Goal: Task Accomplishment & Management: Use online tool/utility

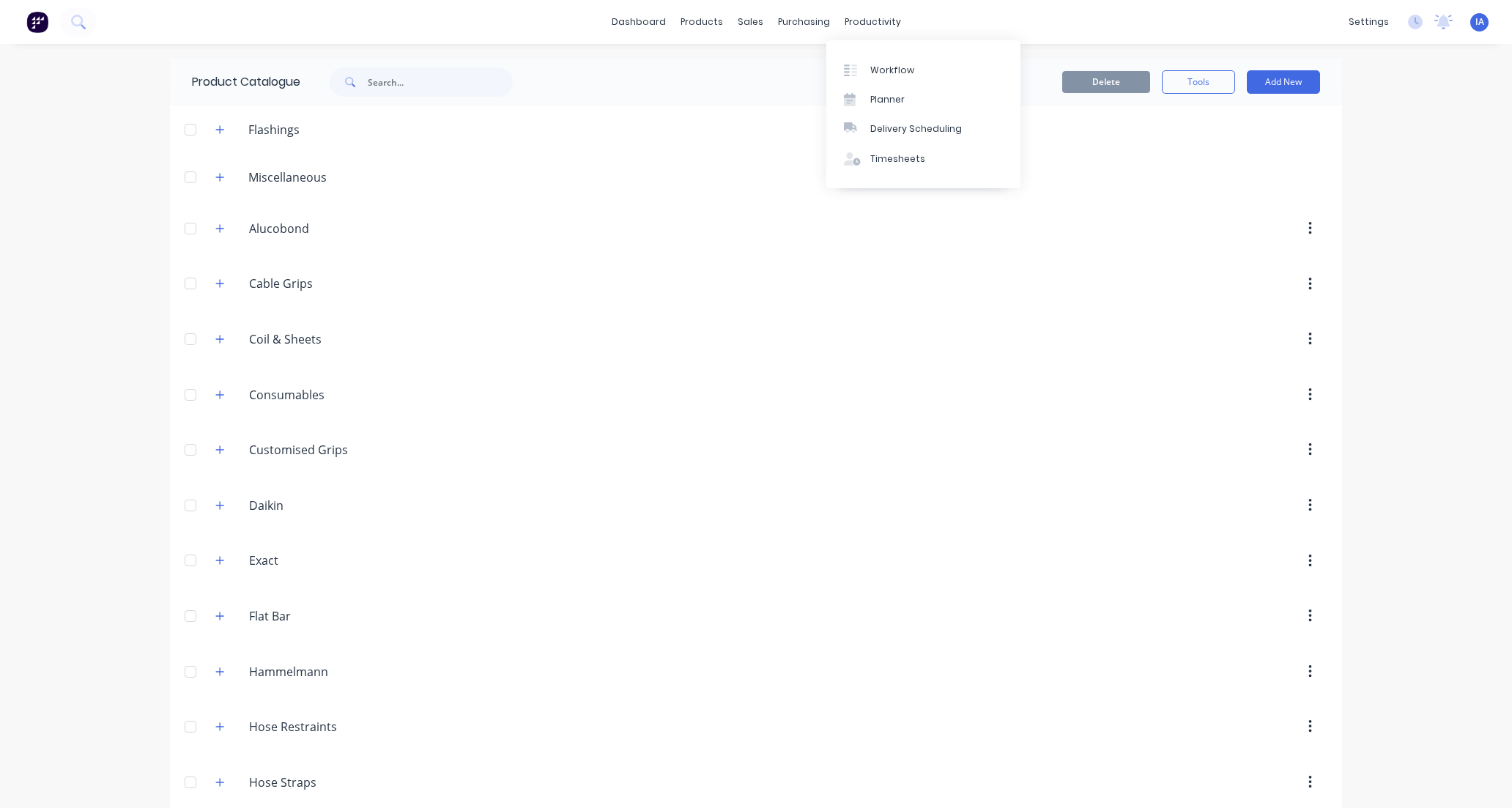
click at [917, 72] on link "Workflow" at bounding box center [923, 70] width 194 height 29
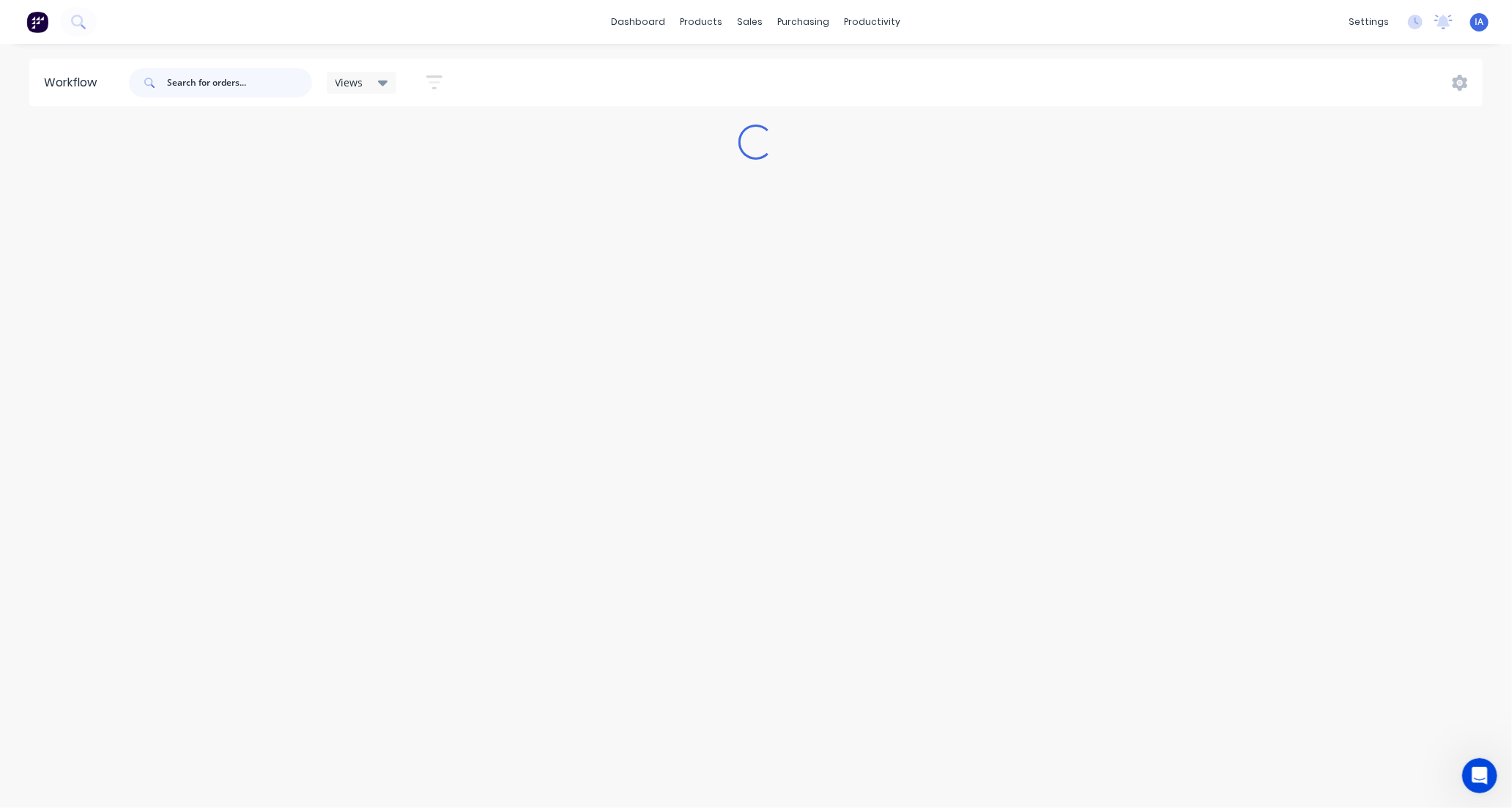
click at [221, 84] on input "text" at bounding box center [240, 82] width 145 height 29
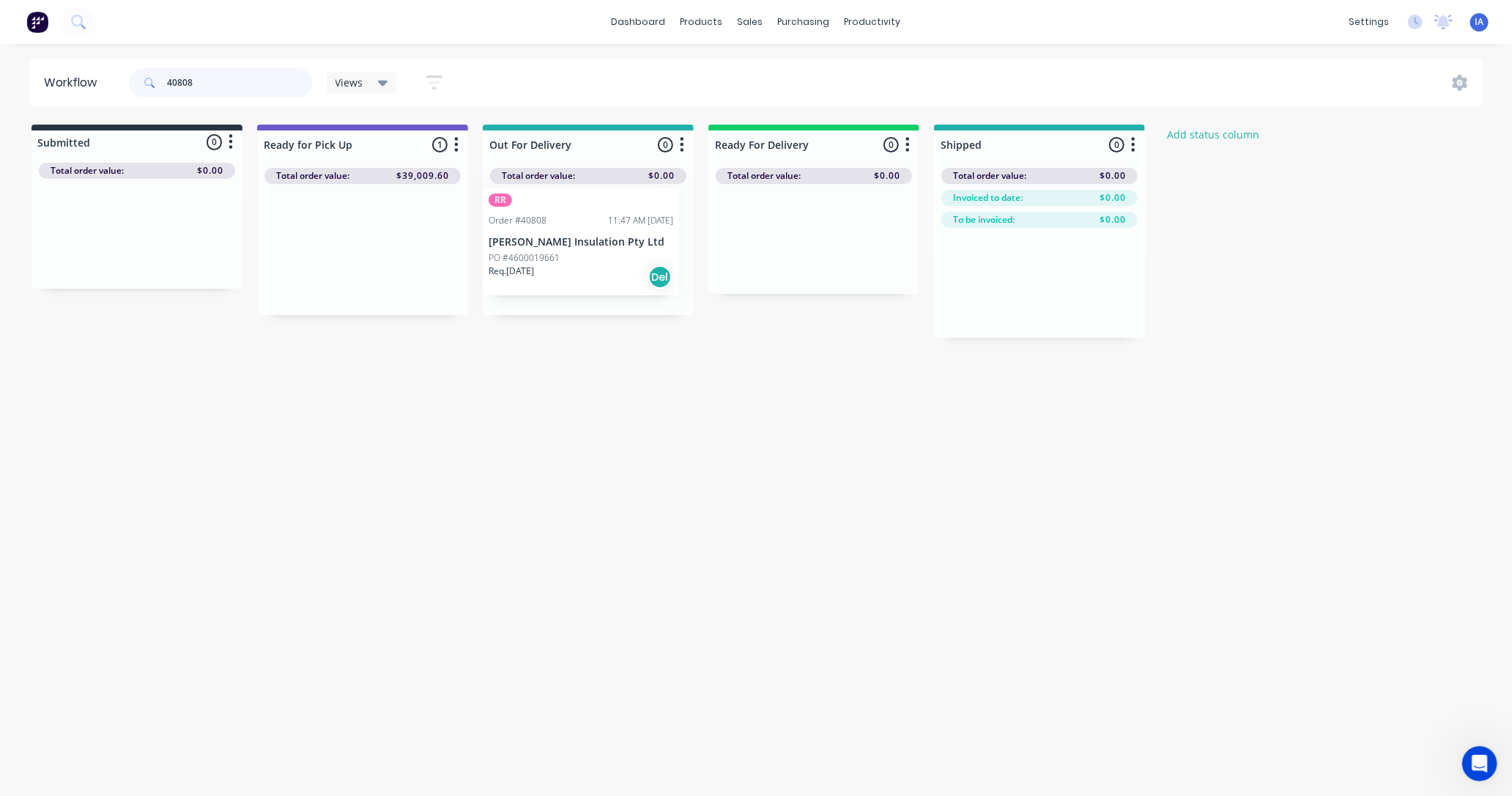
drag, startPoint x: 349, startPoint y: 292, endPoint x: 576, endPoint y: 285, distance: 227.1
click at [575, 284] on div "Submitted 0 Status colour #273444 hex #273444 Save Cancel Summaries Total order…" at bounding box center [786, 231] width 1593 height 213
click at [657, 427] on div "Mark as Picked Up" at bounding box center [668, 427] width 147 height 30
click at [205, 74] on input "40808" at bounding box center [240, 82] width 145 height 29
type input "4"
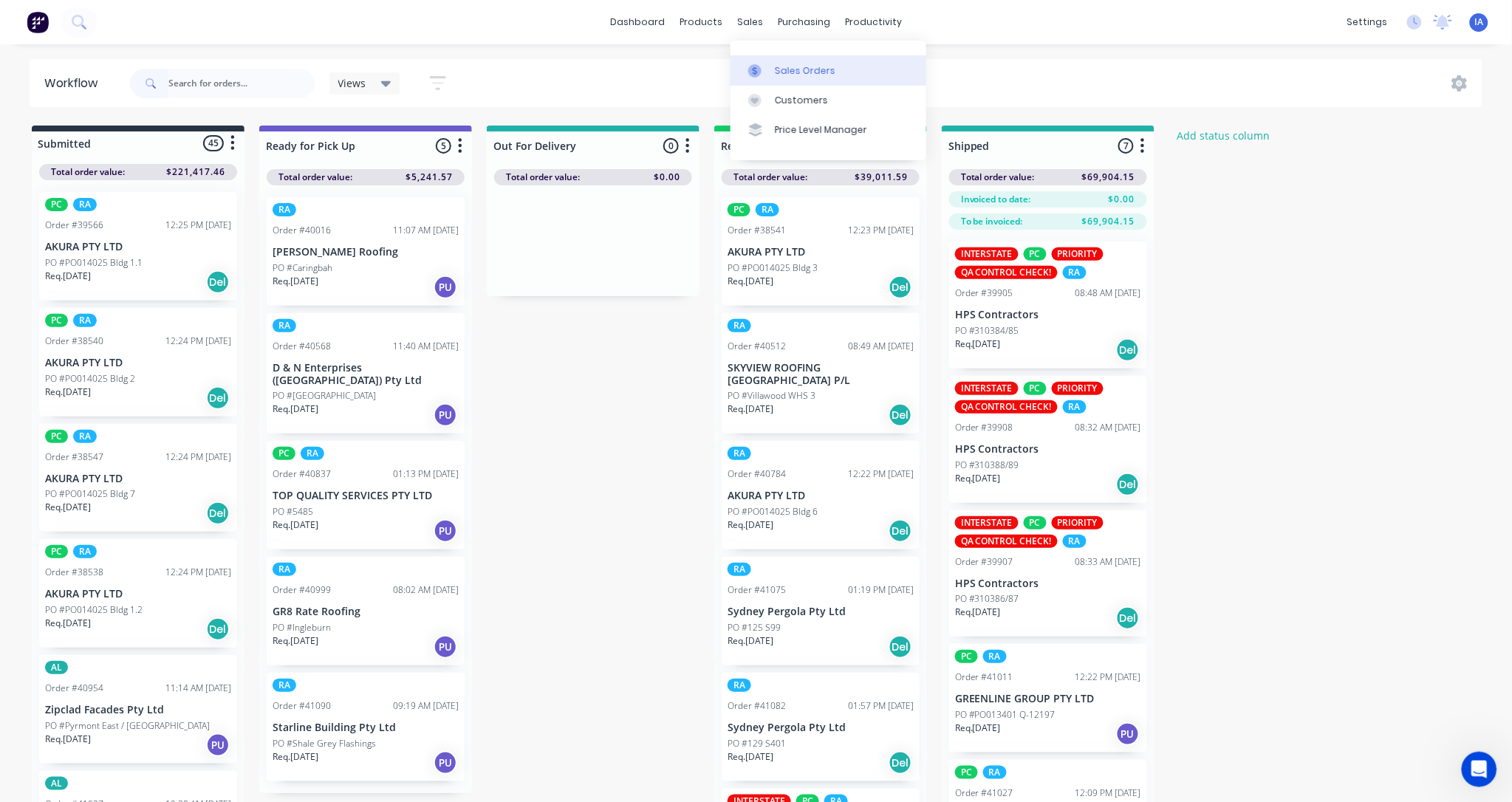
click at [793, 70] on div "Sales Orders" at bounding box center [805, 71] width 60 height 14
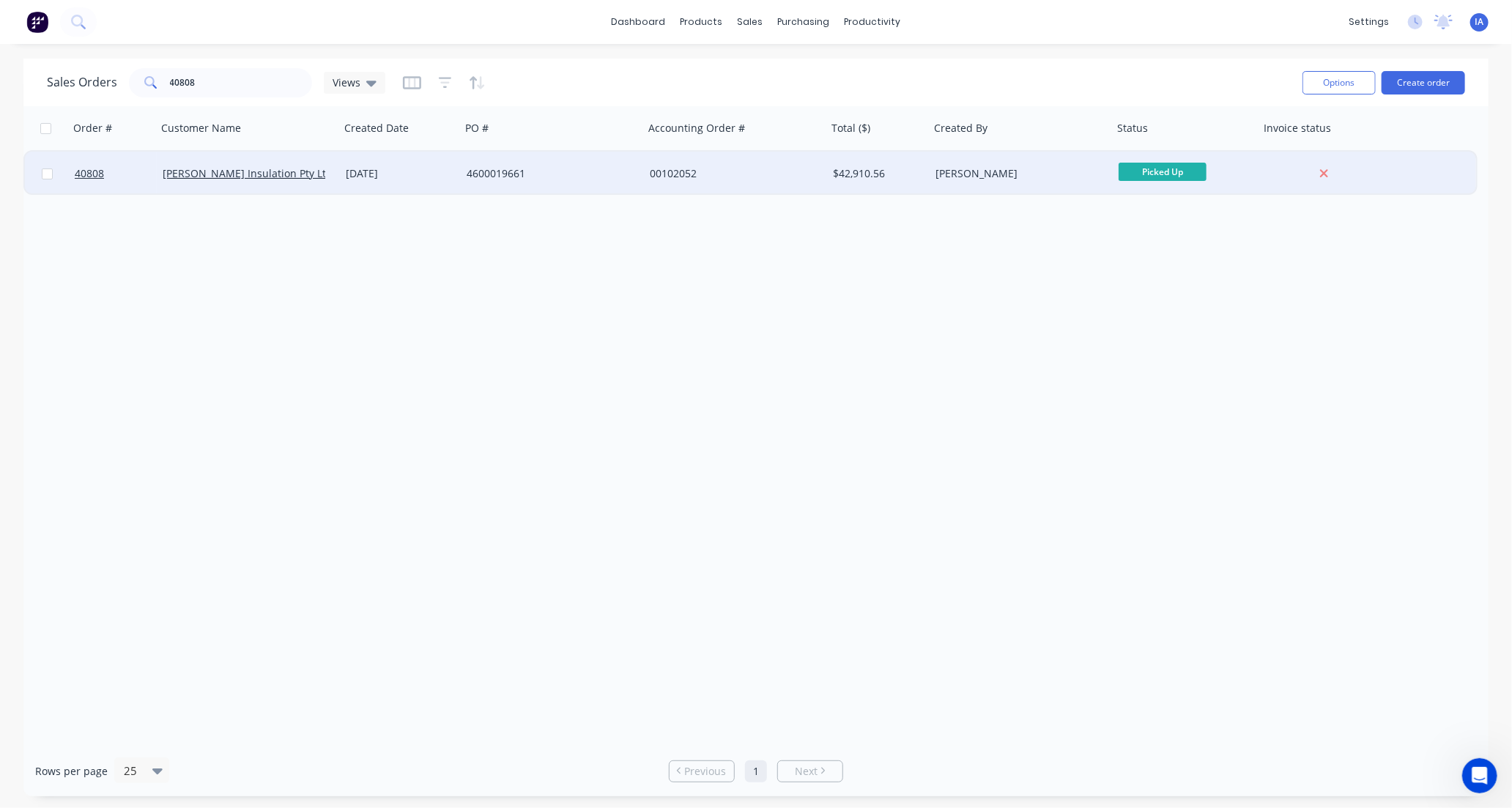
click at [312, 181] on div "[PERSON_NAME] Insulation Pty Ltd" at bounding box center [247, 173] width 183 height 43
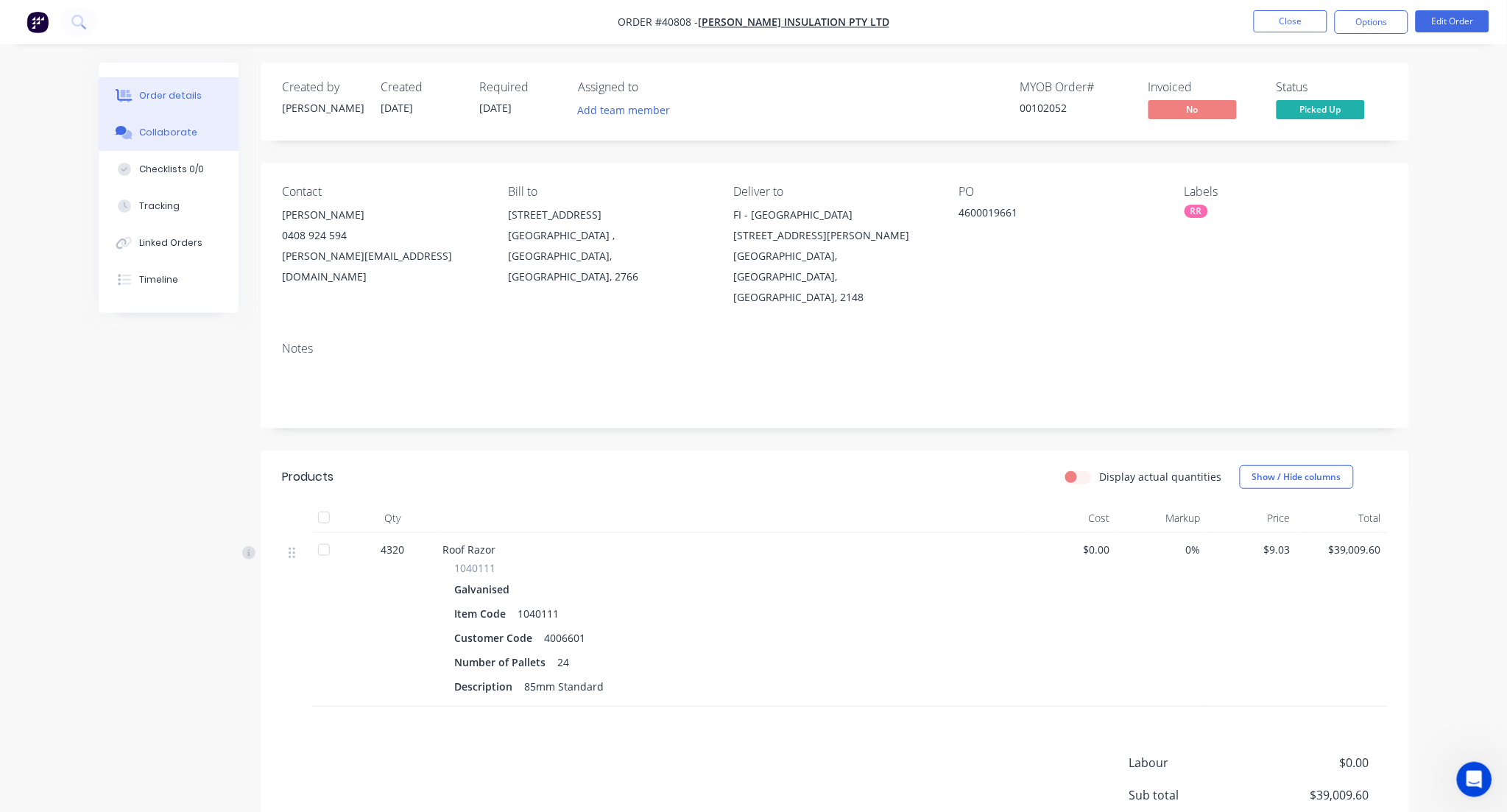
click at [168, 129] on div "Collaborate" at bounding box center [168, 133] width 58 height 14
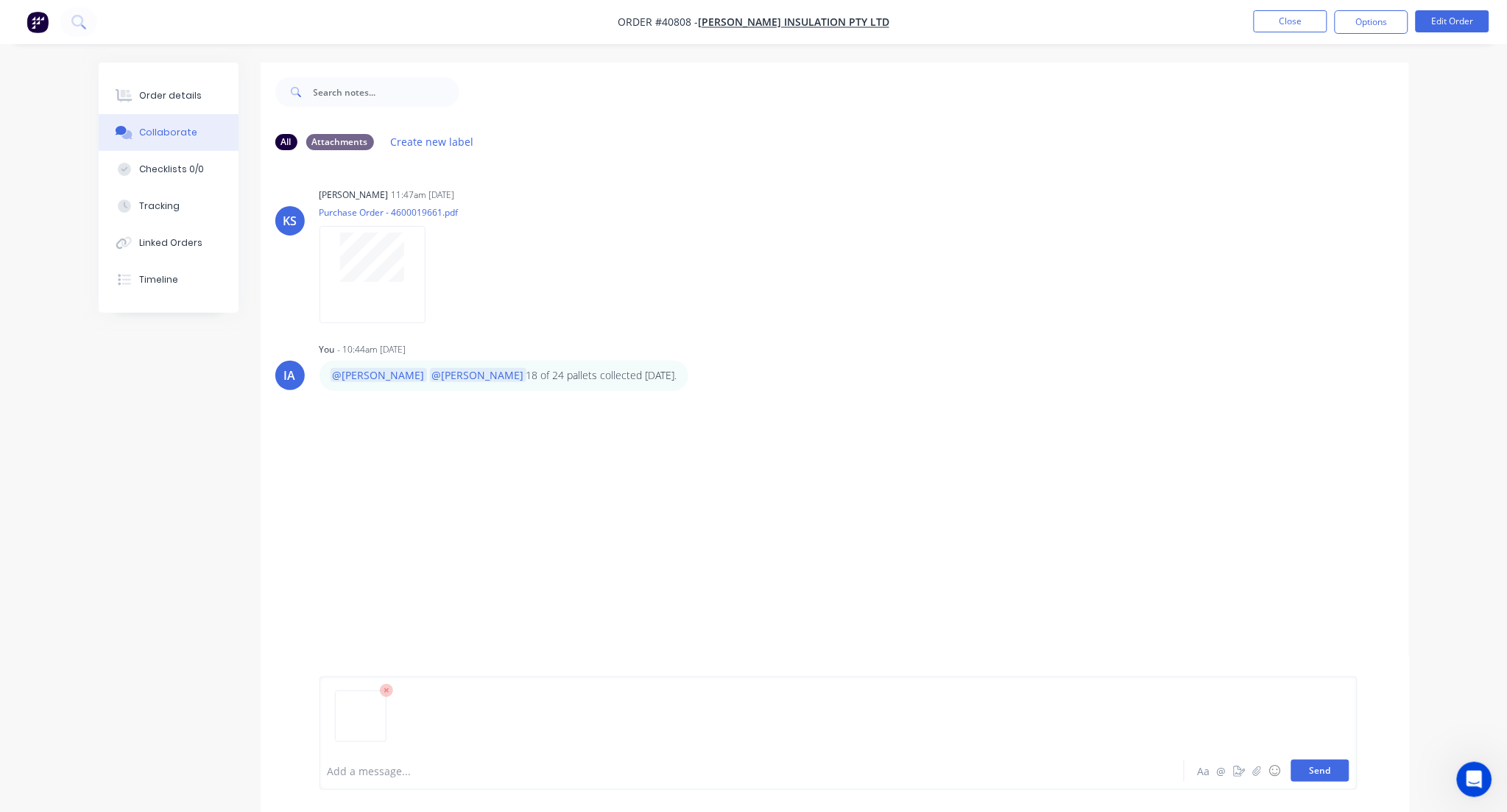
click at [1322, 771] on button "Send" at bounding box center [1320, 770] width 58 height 22
click at [1286, 22] on button "Close" at bounding box center [1290, 21] width 74 height 22
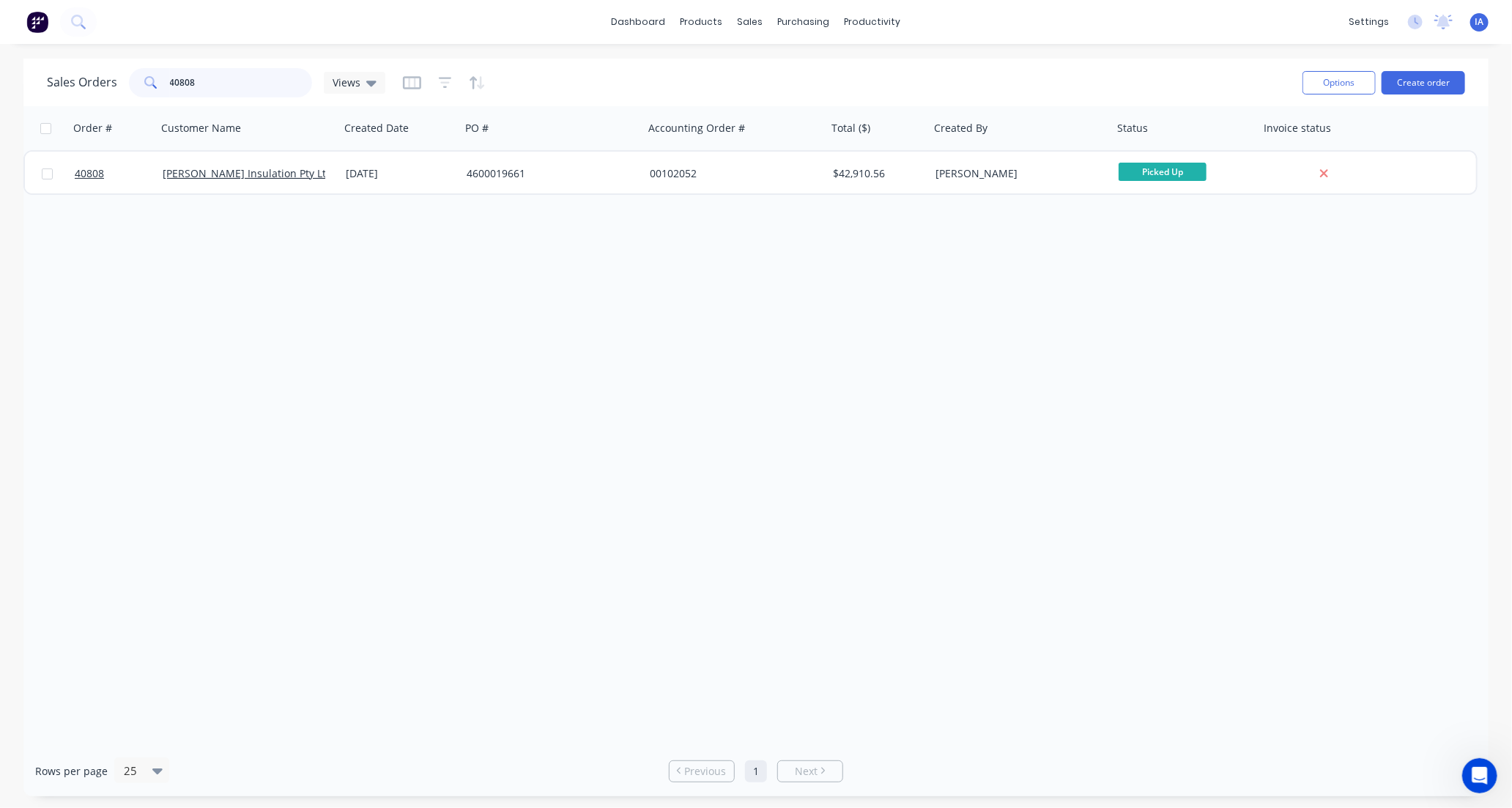
click at [257, 73] on input "40808" at bounding box center [242, 82] width 143 height 29
type input "4"
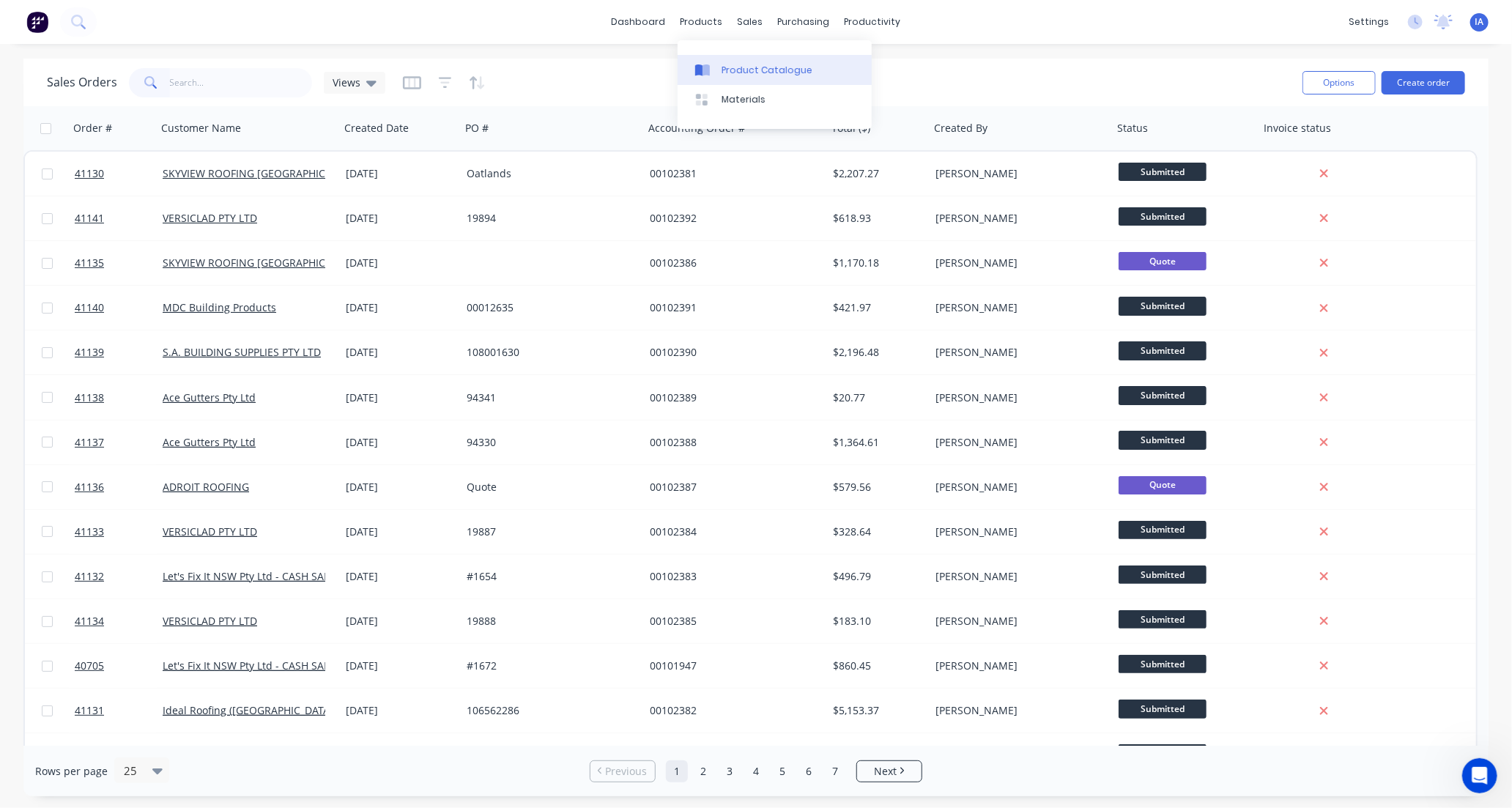
click at [751, 70] on div "Product Catalogue" at bounding box center [767, 71] width 91 height 14
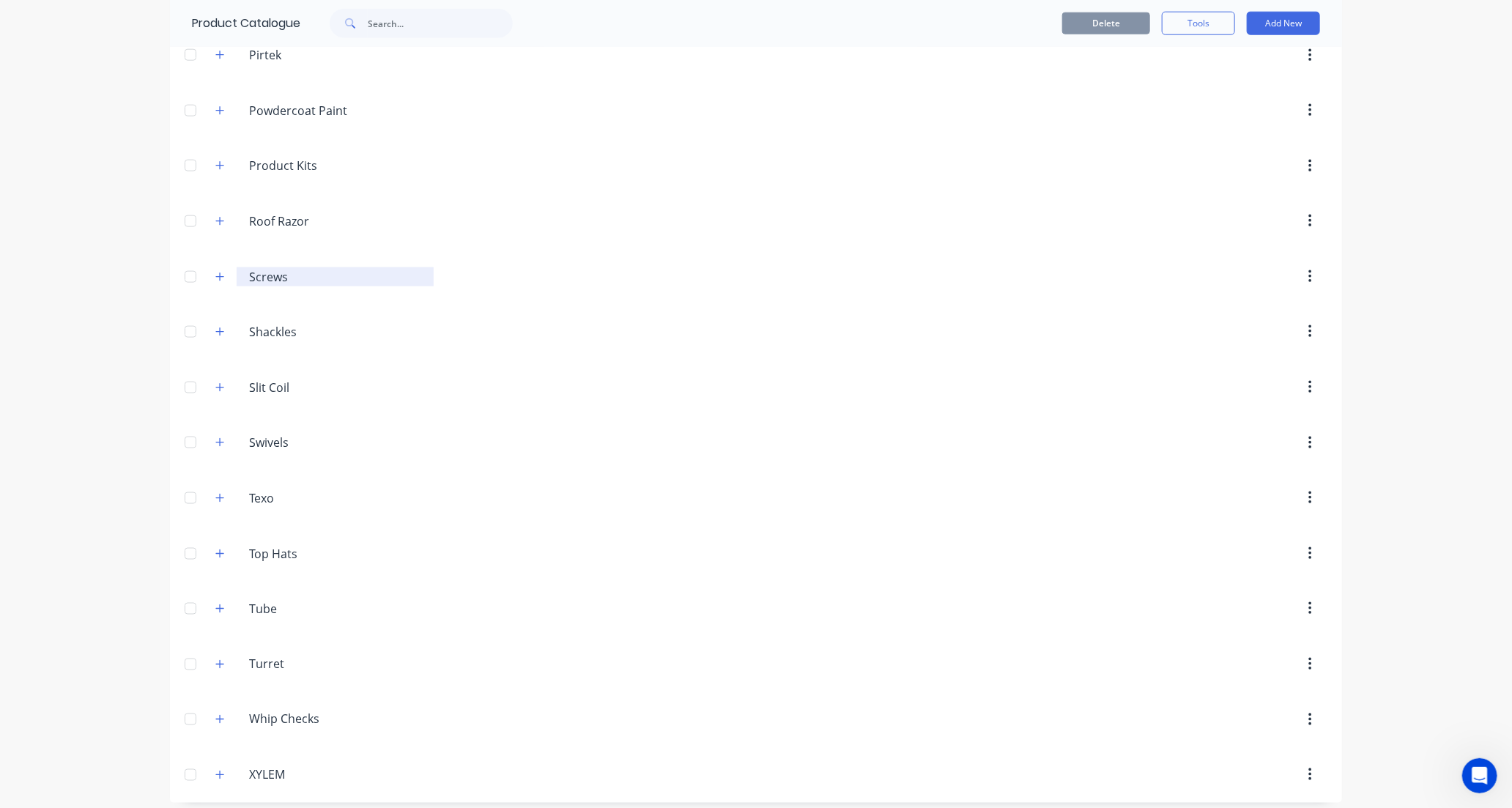
scroll to position [1072, 0]
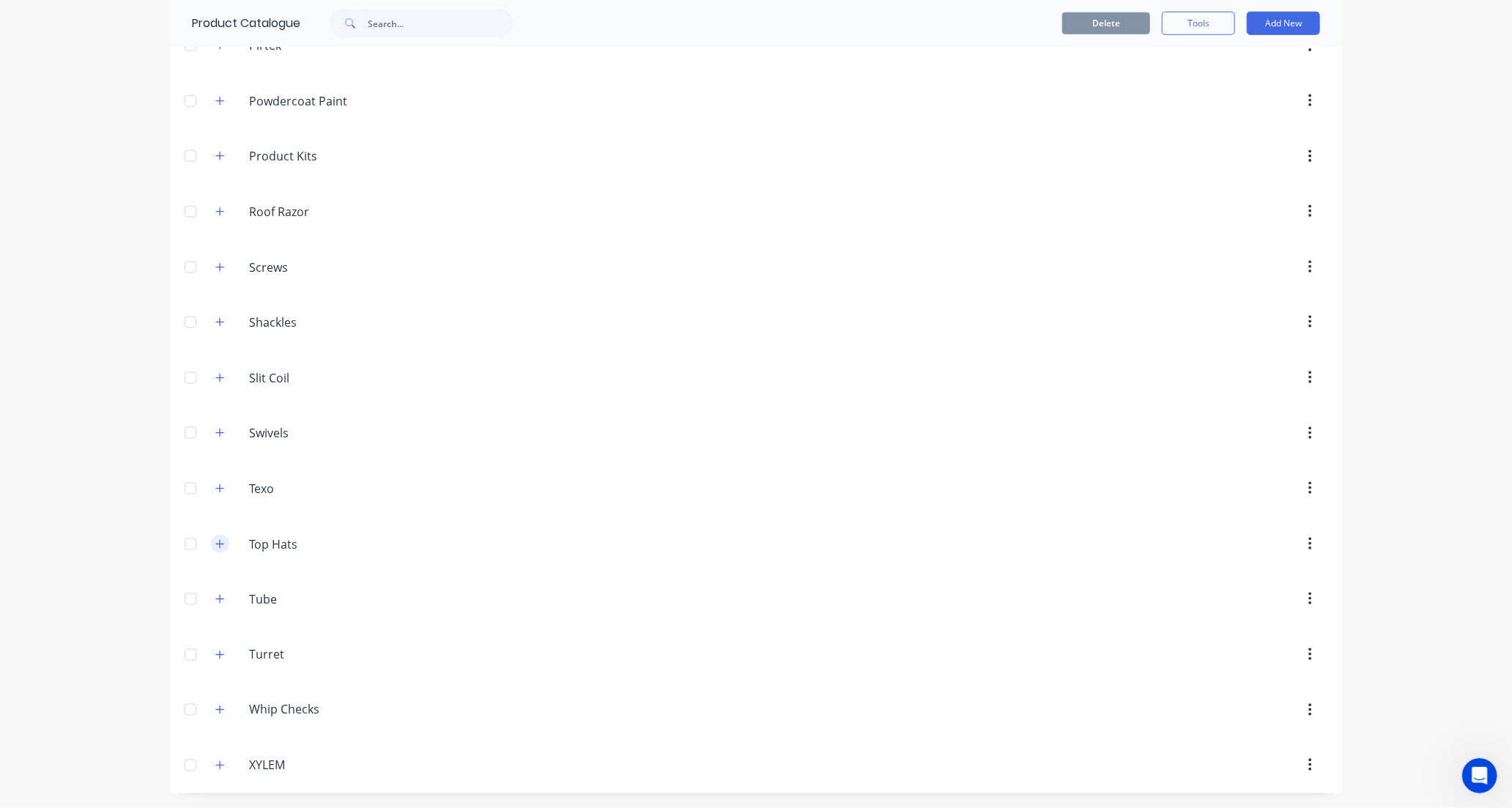
click at [216, 544] on icon "button" at bounding box center [219, 544] width 9 height 11
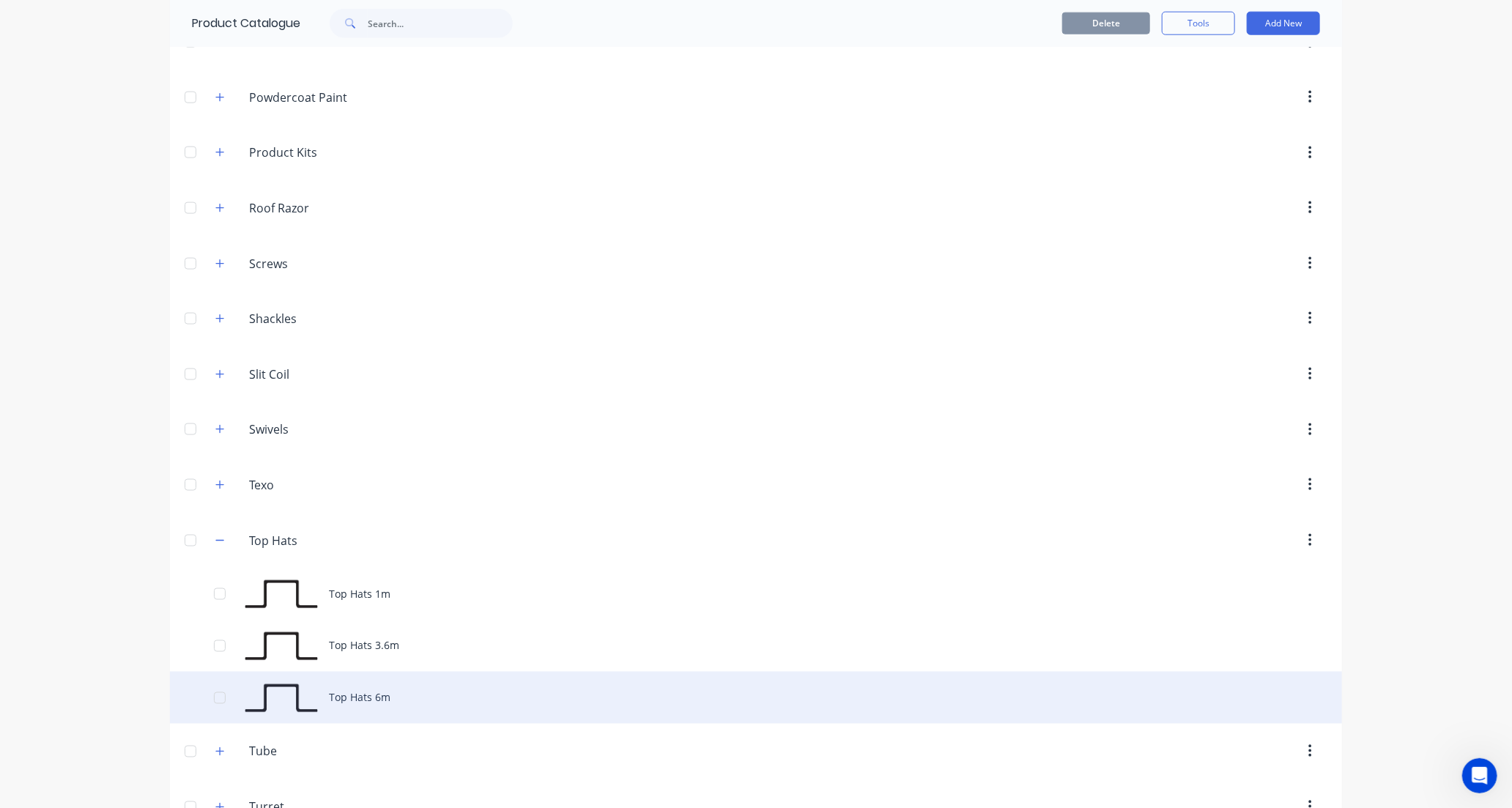
click at [427, 700] on div "Top Hats 6m" at bounding box center [756, 698] width 1172 height 52
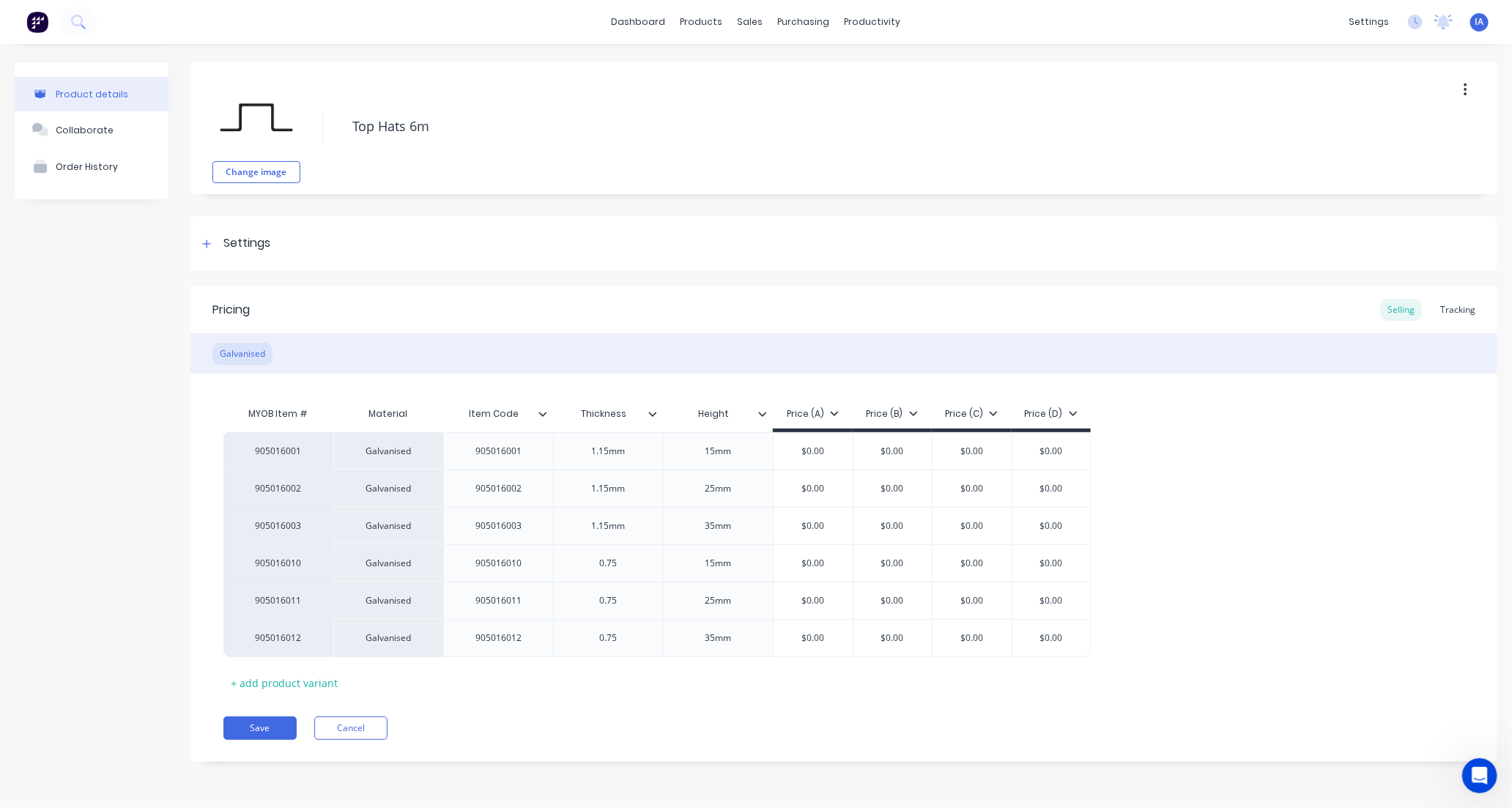
type textarea "x"
click at [1460, 308] on div "Tracking" at bounding box center [1458, 309] width 50 height 22
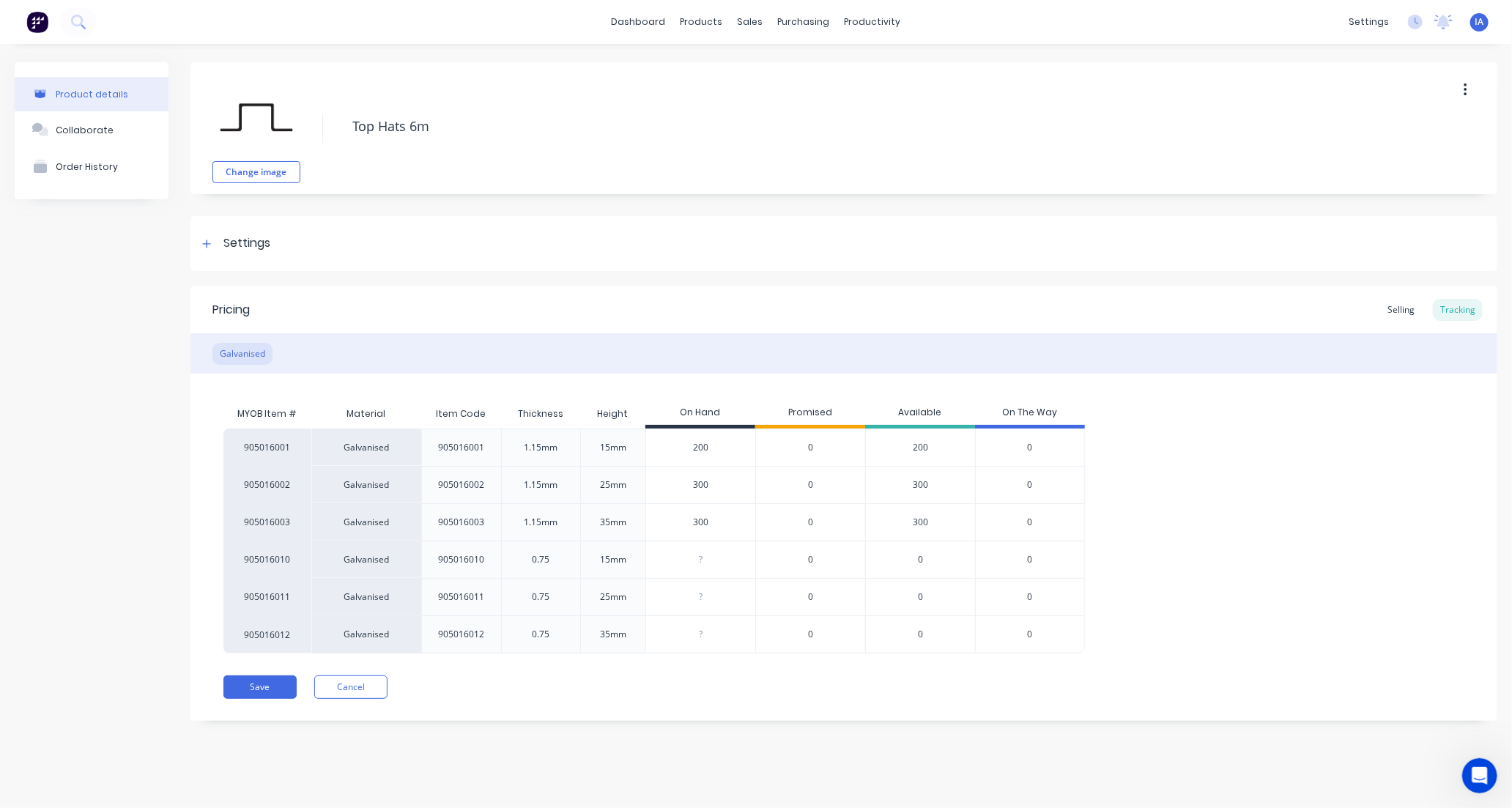
click at [690, 485] on input "300" at bounding box center [700, 485] width 109 height 14
type input "00"
type textarea "x"
type input "400"
type textarea "x"
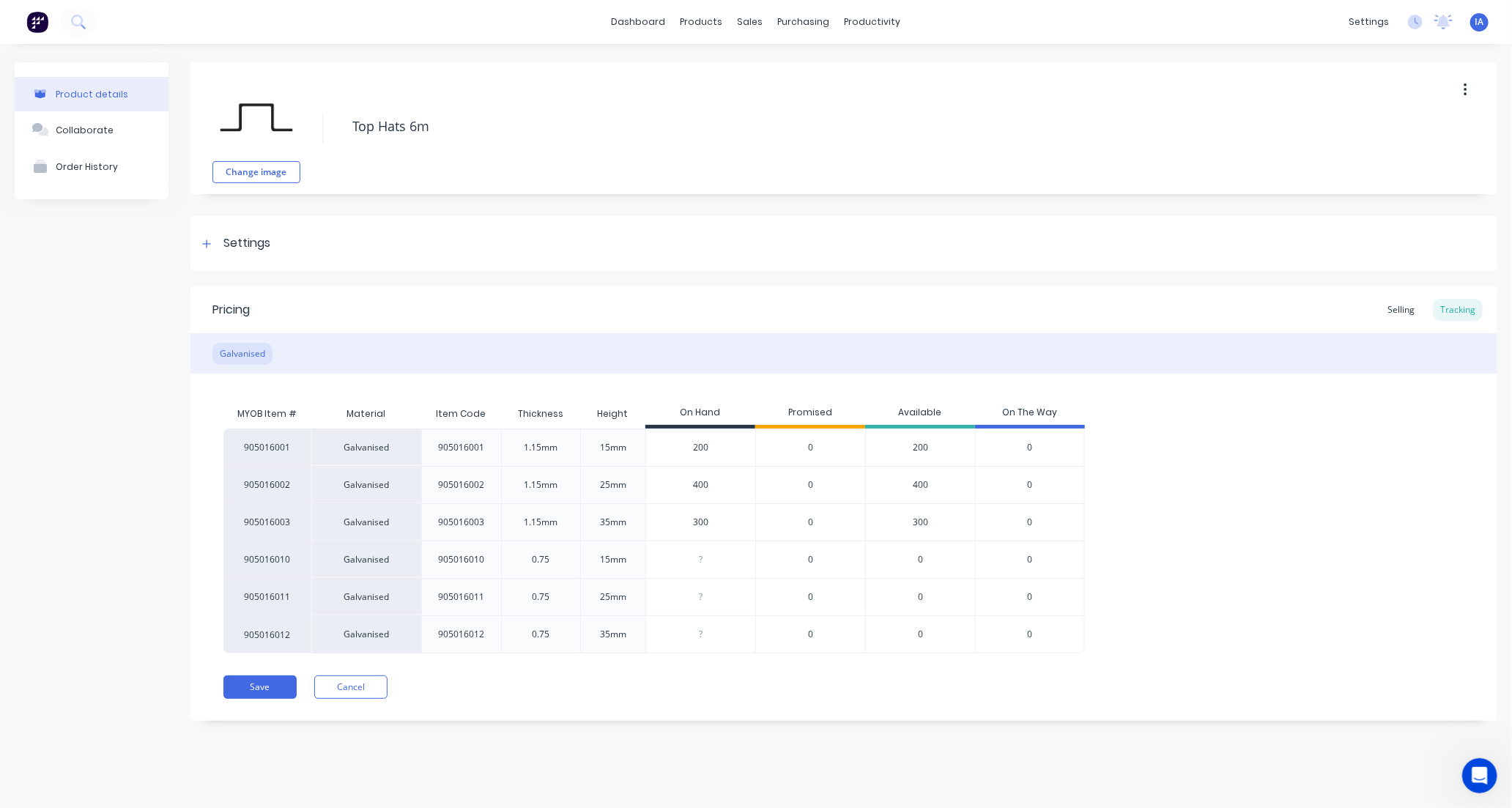
type input "400"
click at [1232, 484] on div "905016001 Galvanised 905016001 1.15mm 15mm 200 0 200 0 905016002 Galvanised 905…" at bounding box center [843, 540] width 1240 height 225
click at [269, 686] on button "Save" at bounding box center [260, 687] width 73 height 23
type textarea "x"
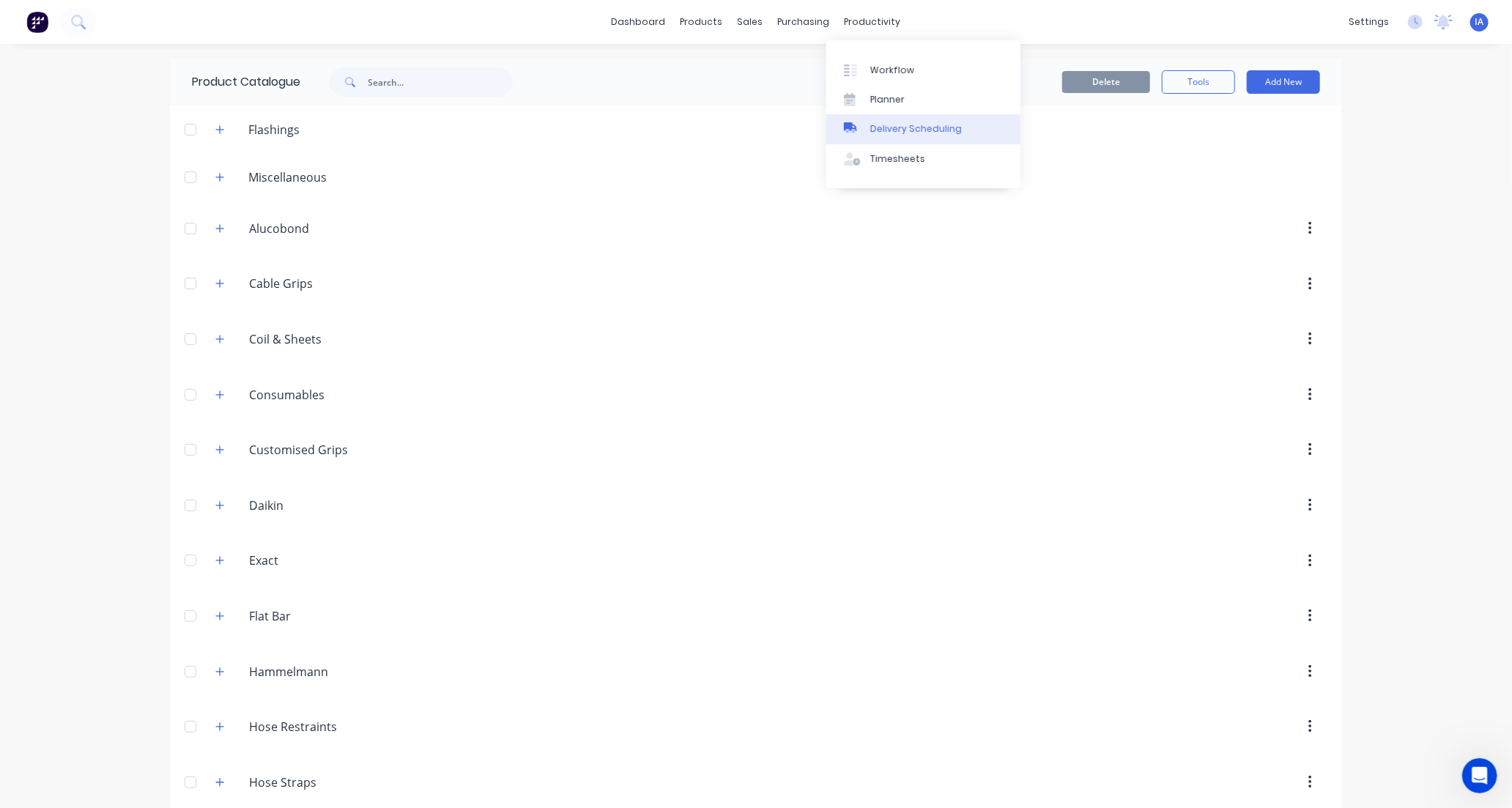
click at [902, 126] on div "Delivery Scheduling" at bounding box center [916, 130] width 92 height 14
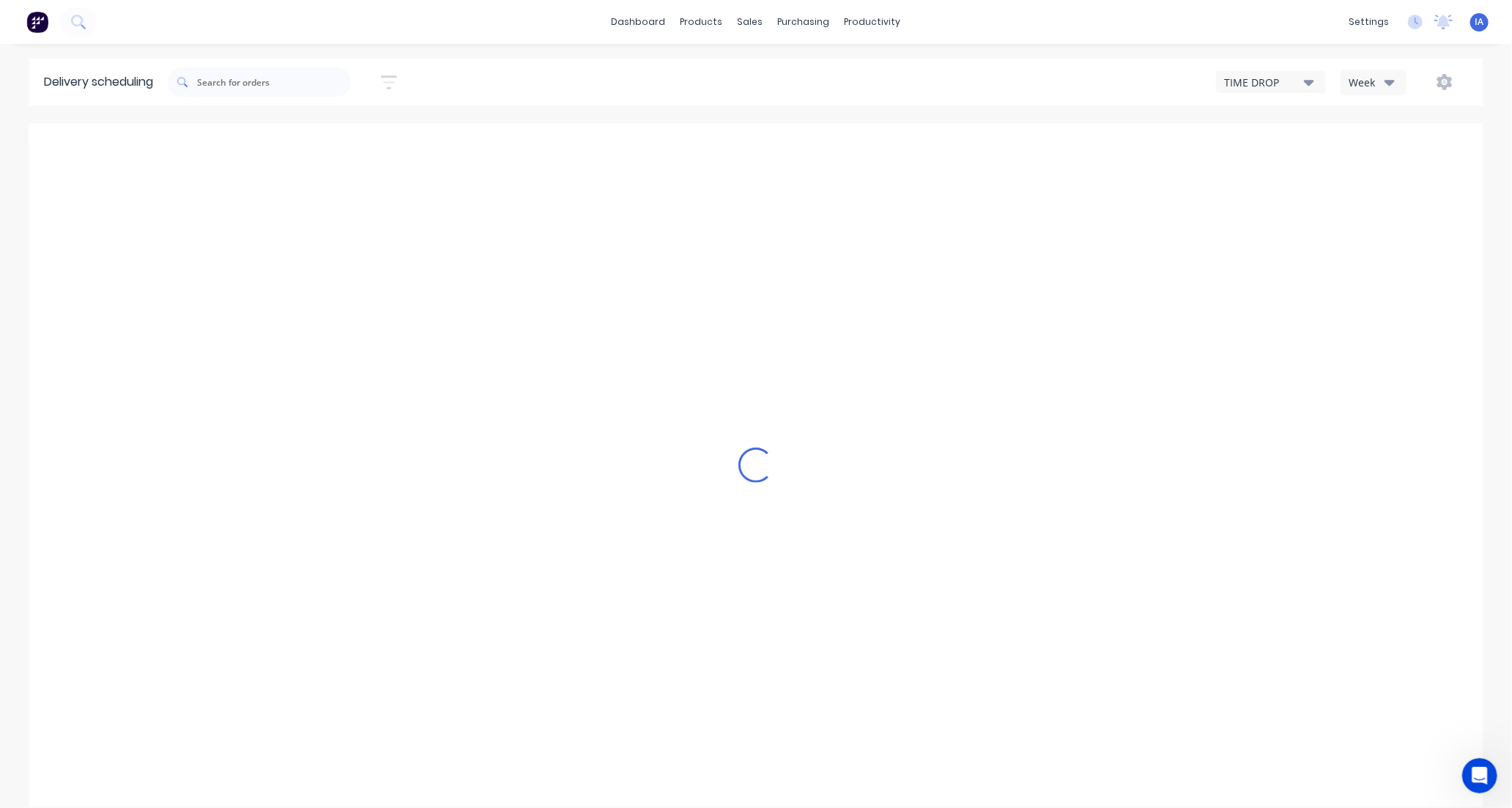
type input "[DATE] - [DATE]"
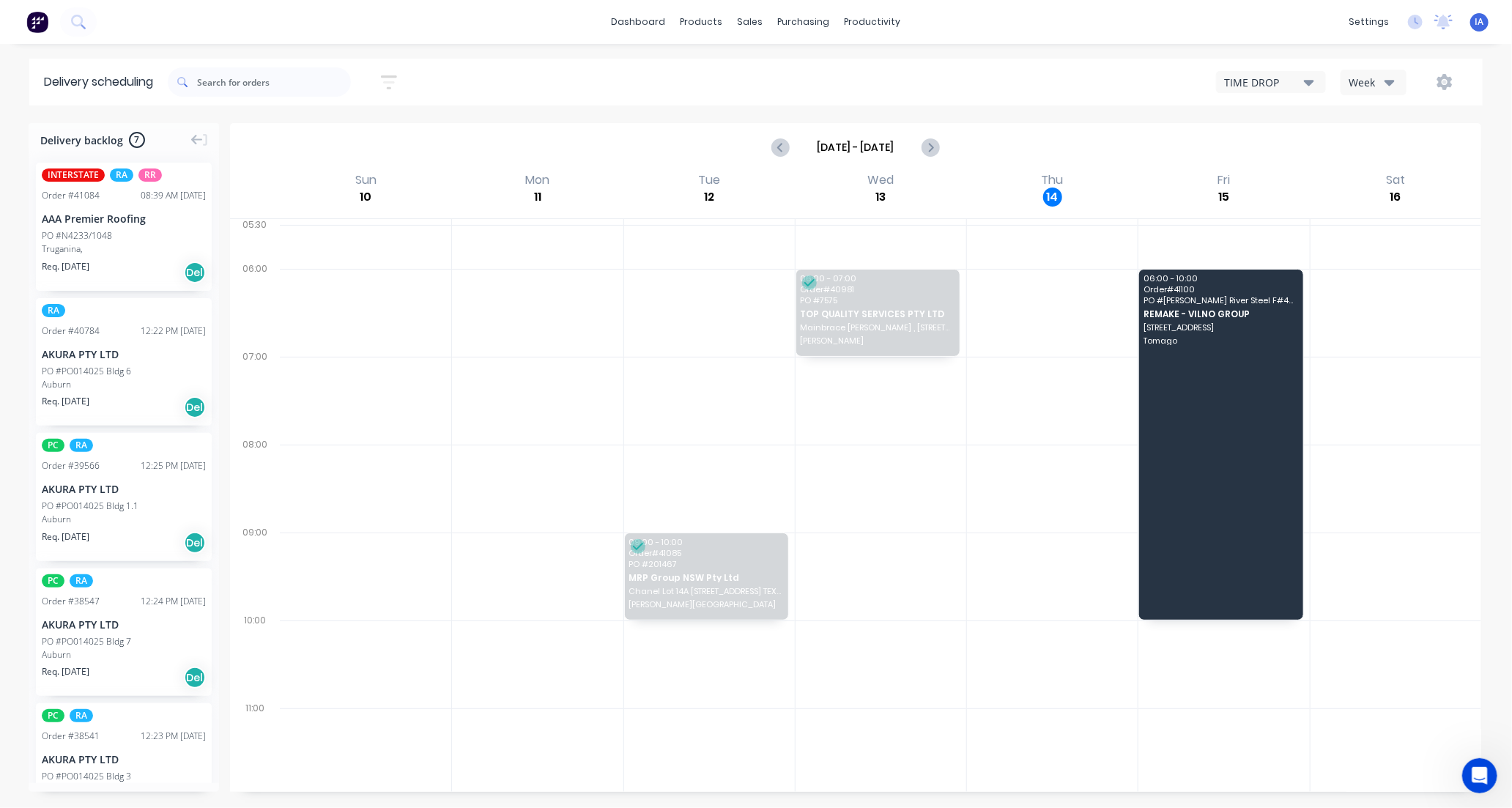
click at [1309, 80] on icon "button" at bounding box center [1309, 83] width 11 height 6
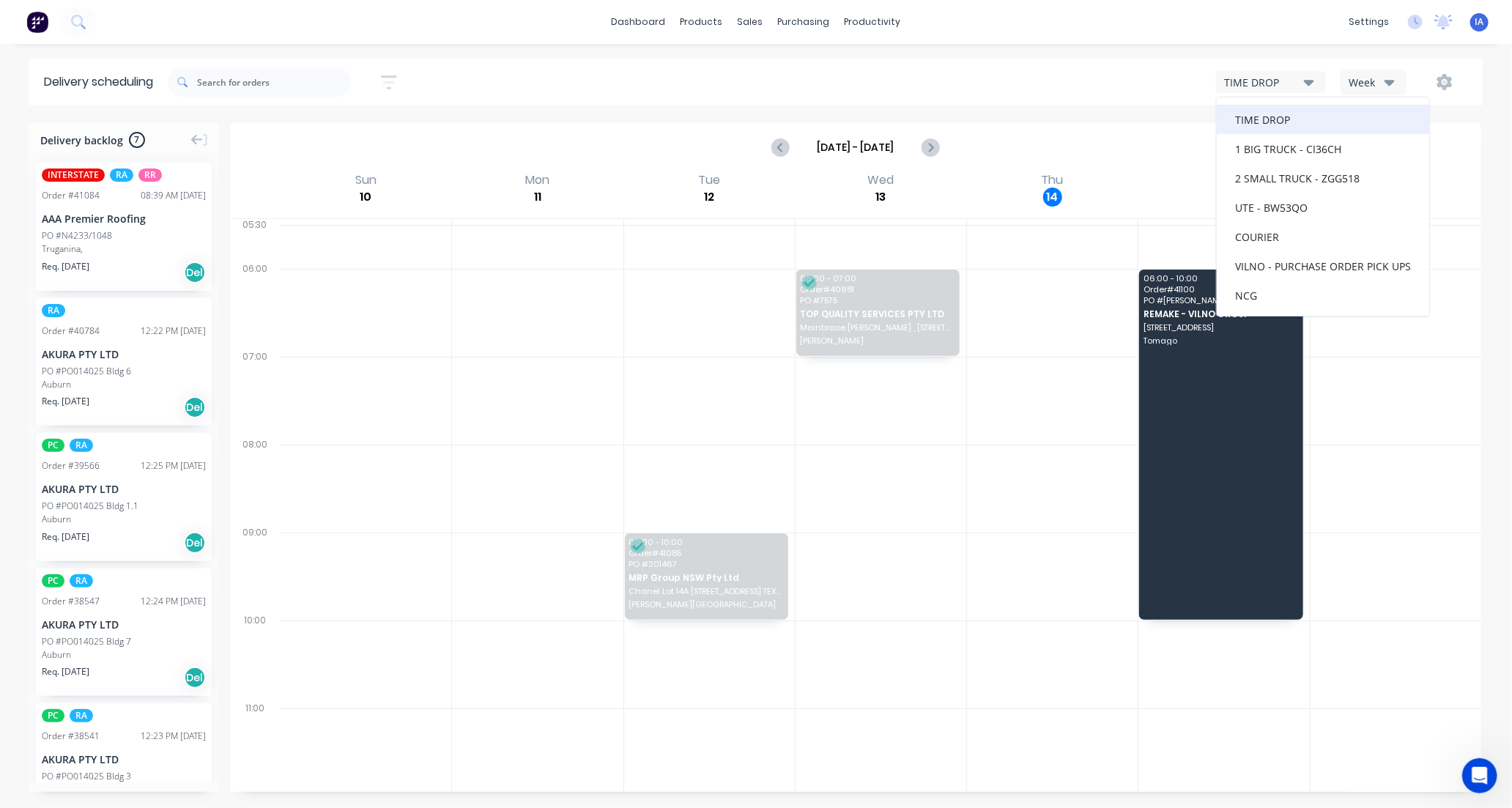
click at [1285, 115] on div "TIME DROP" at bounding box center [1323, 119] width 213 height 29
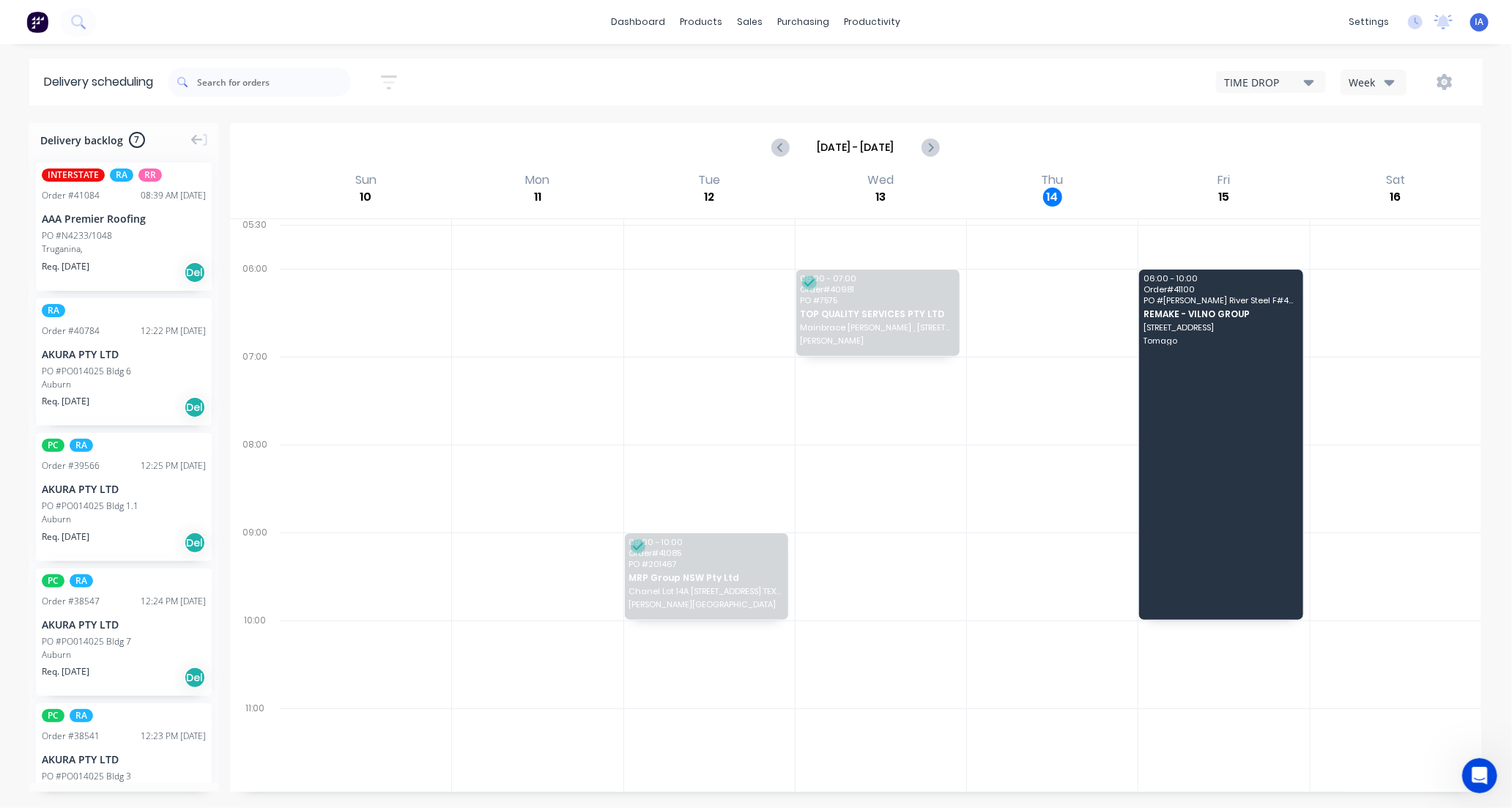
click at [1309, 85] on icon "button" at bounding box center [1309, 83] width 11 height 6
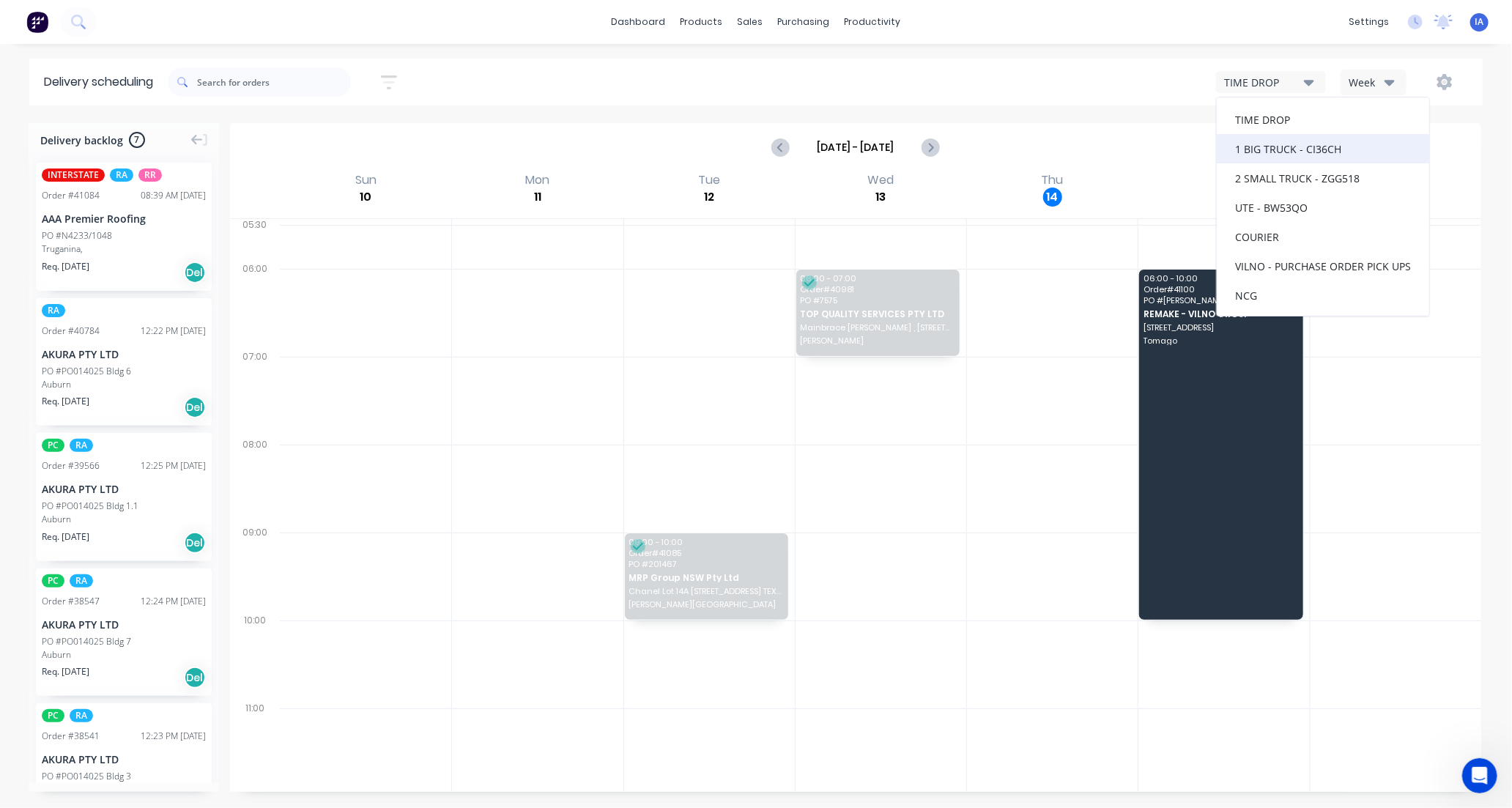
click at [1275, 144] on div "1 BIG TRUCK - CI36CH" at bounding box center [1323, 149] width 213 height 29
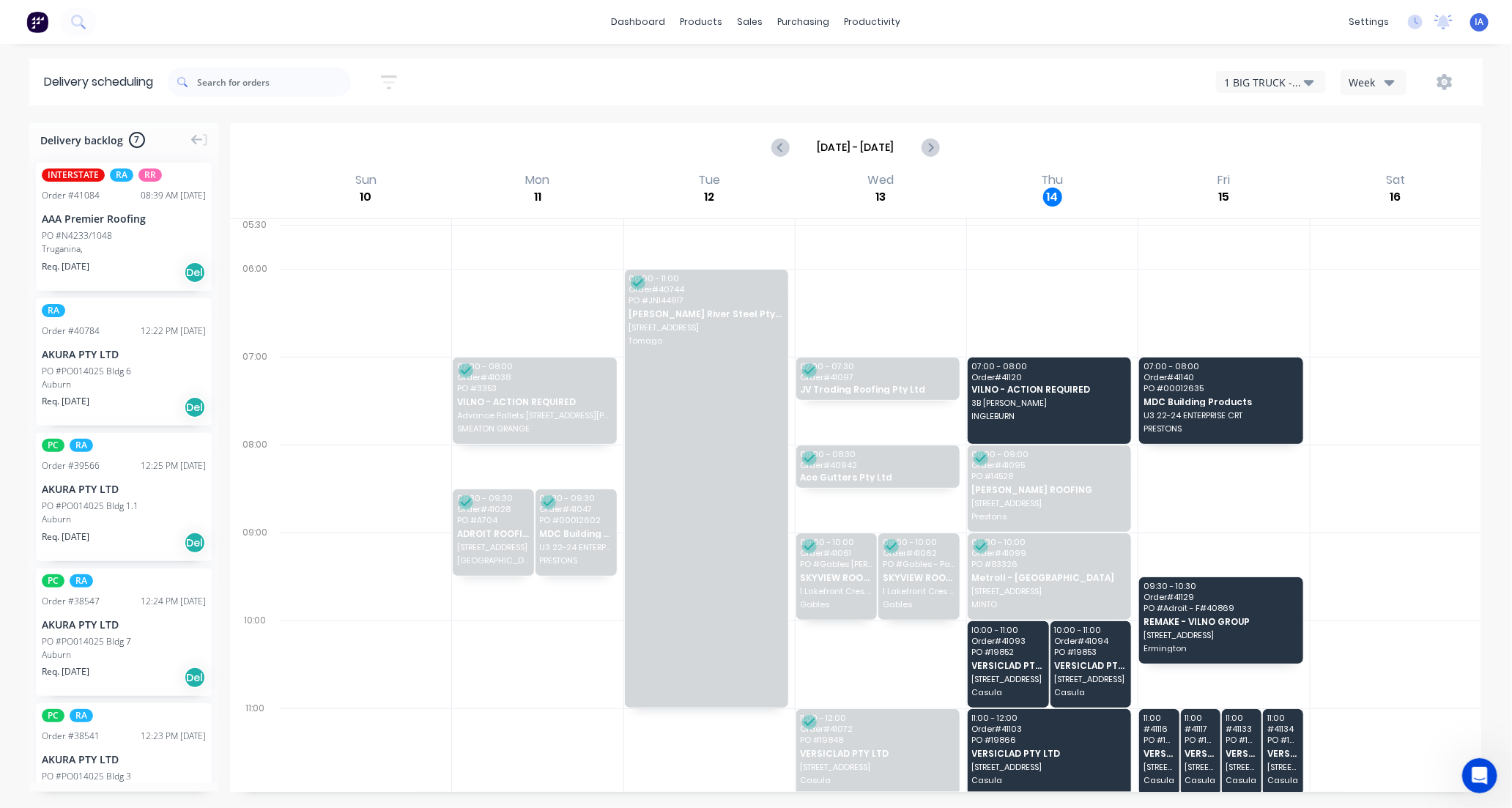
click at [1312, 80] on icon "button" at bounding box center [1309, 83] width 11 height 6
click at [1276, 176] on div "2 SMALL TRUCK - ZGG518" at bounding box center [1323, 178] width 213 height 29
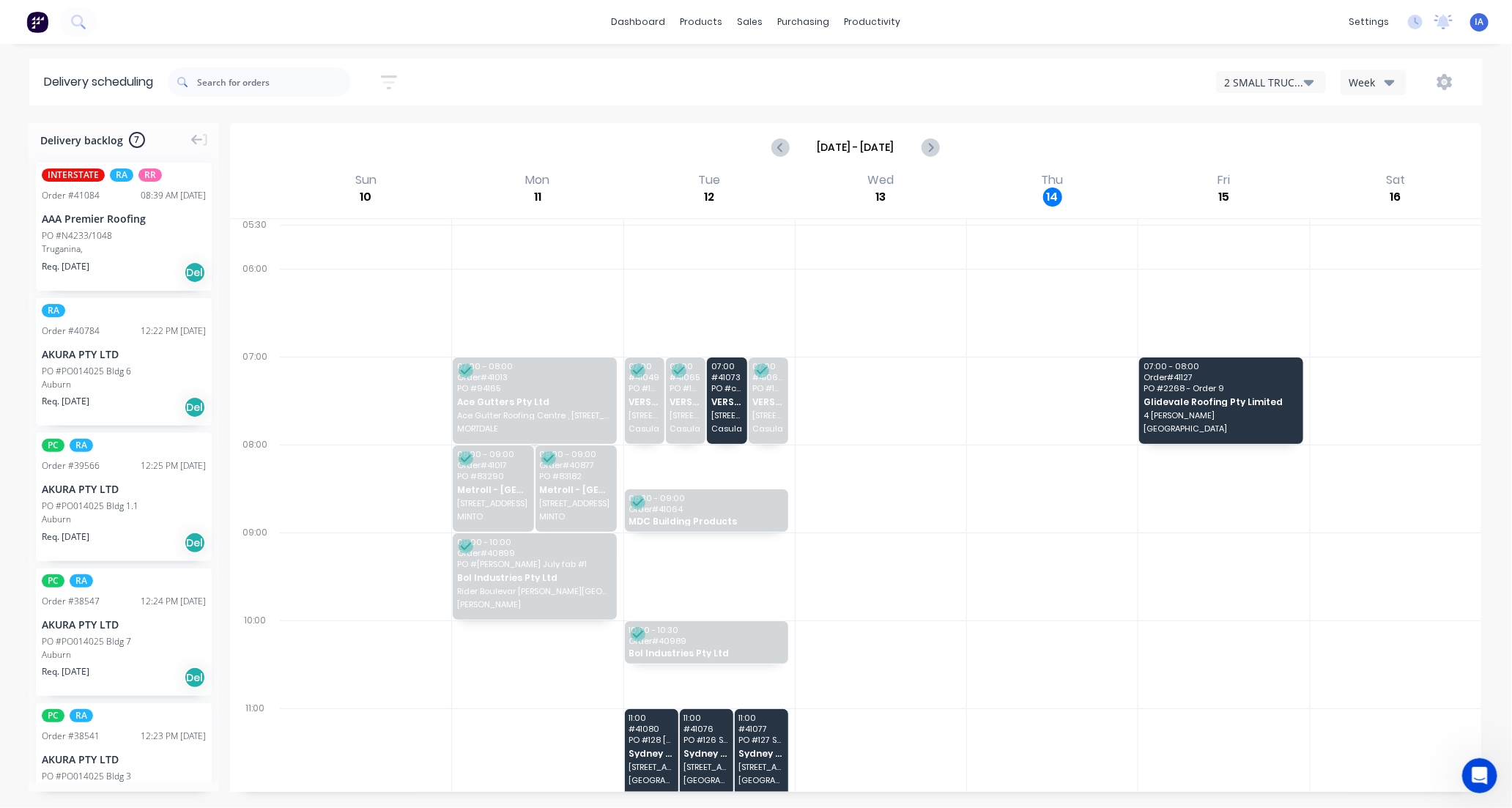
click at [1315, 80] on button "2 SMALL TRUCK - ZGG518" at bounding box center [1271, 81] width 110 height 22
click at [1301, 201] on div "UTE - BW53QO" at bounding box center [1323, 207] width 213 height 29
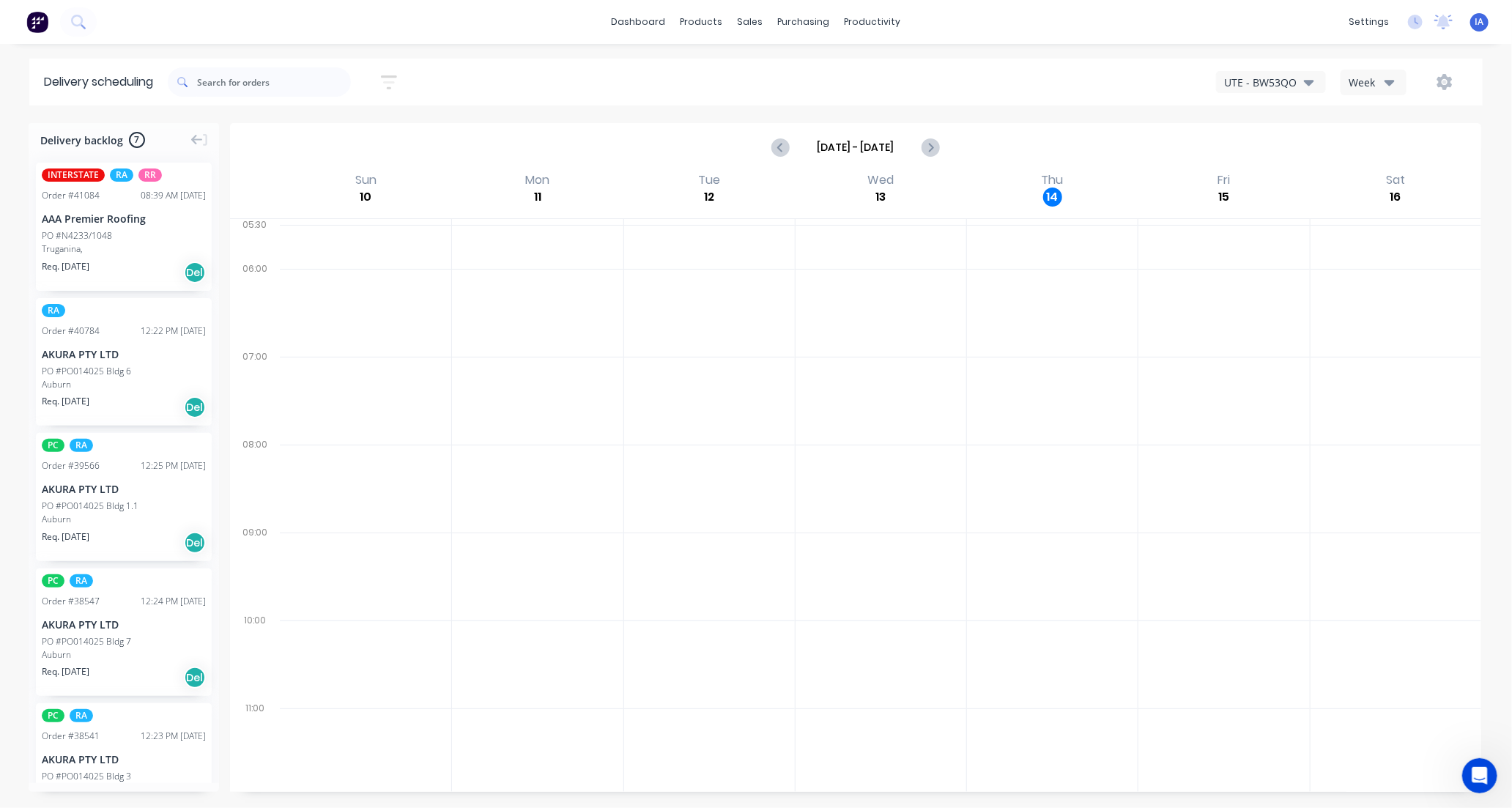
click at [1311, 83] on icon "button" at bounding box center [1309, 83] width 11 height 6
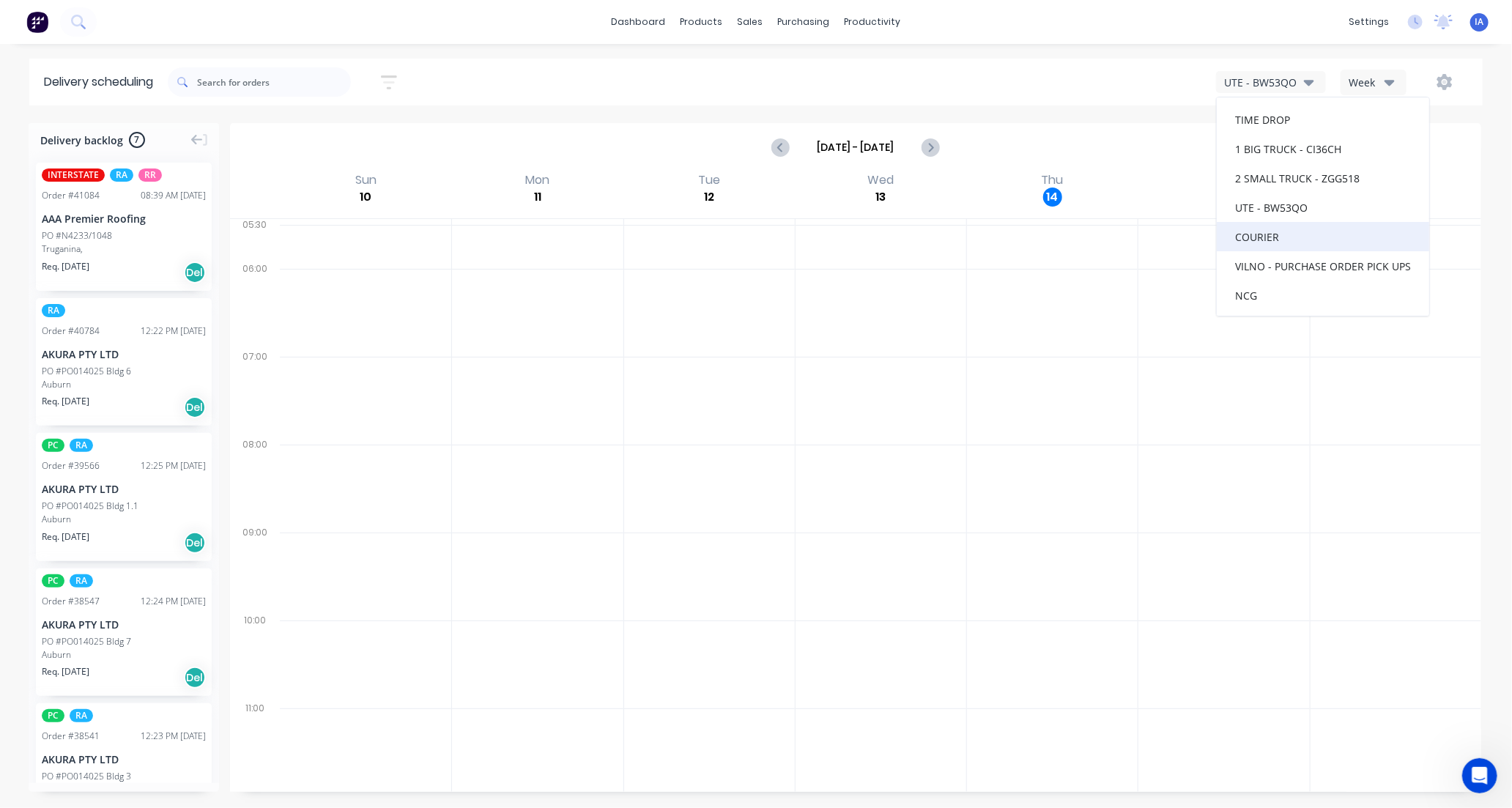
click at [1275, 242] on div "COURIER" at bounding box center [1323, 237] width 213 height 29
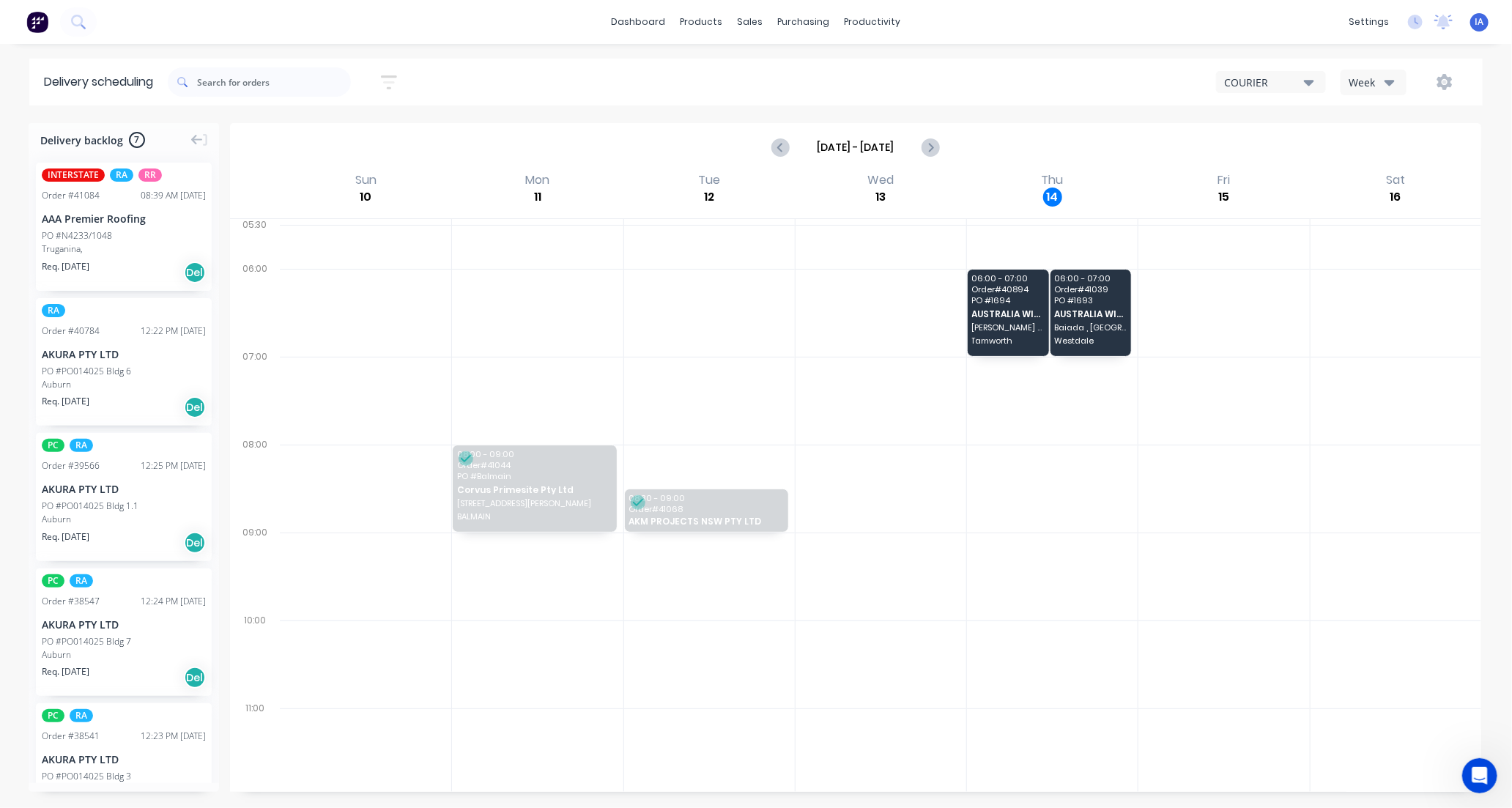
click at [1310, 80] on icon "button" at bounding box center [1309, 83] width 11 height 6
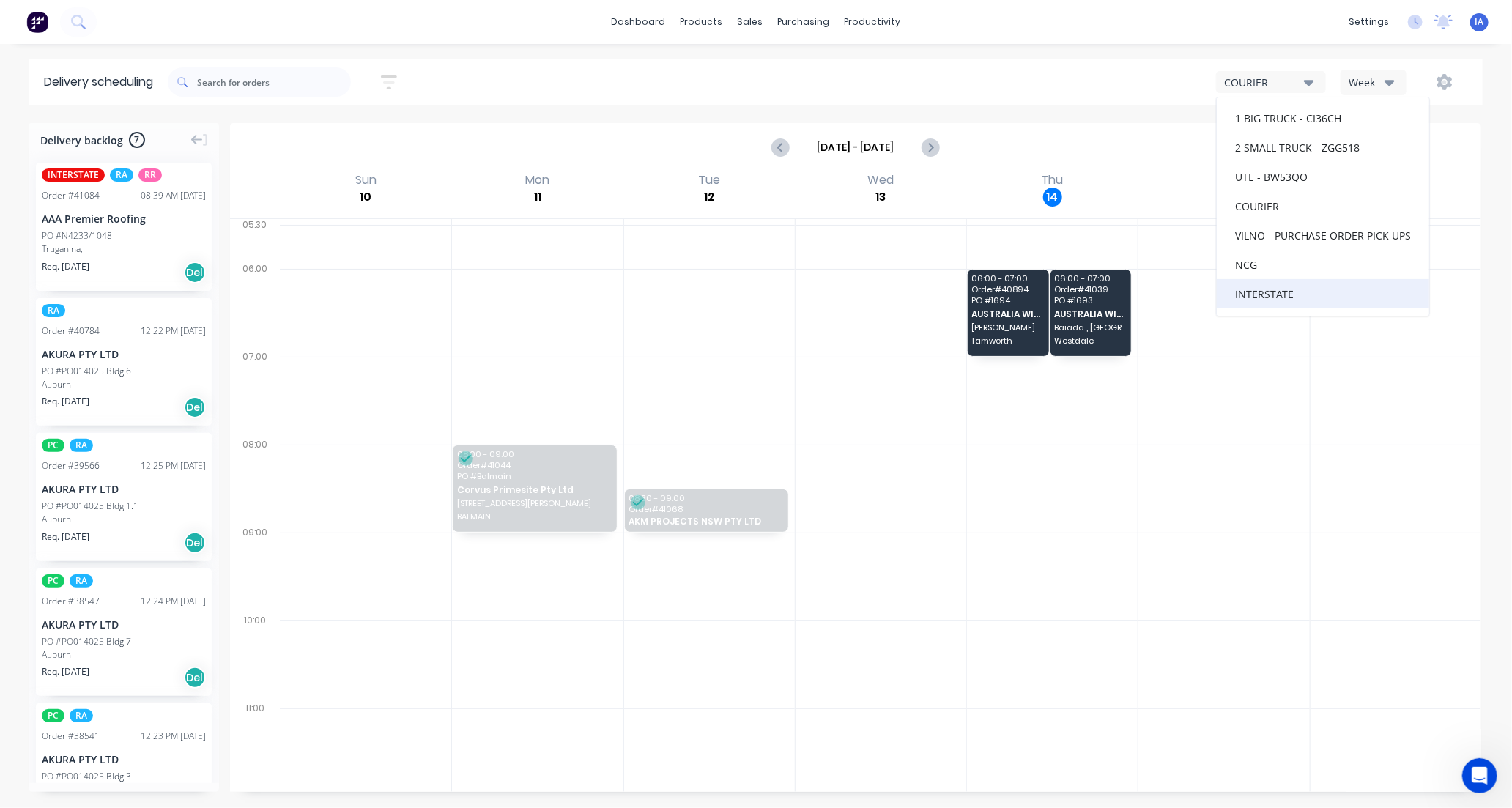
click at [1291, 293] on div "INTERSTATE" at bounding box center [1323, 294] width 213 height 29
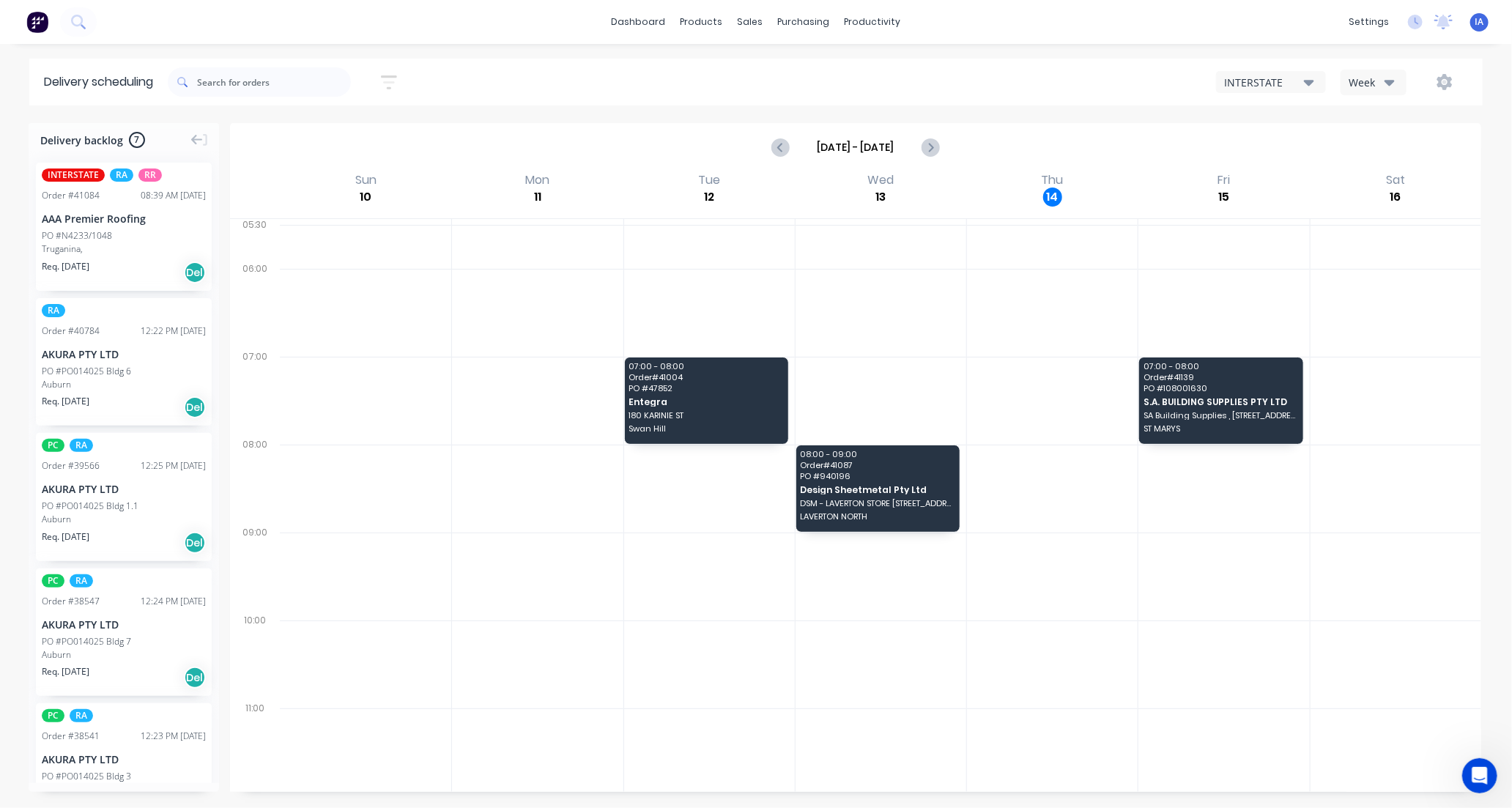
click at [1301, 82] on div "INTERSTATE" at bounding box center [1264, 82] width 80 height 15
click at [1293, 547] on div at bounding box center [1223, 576] width 171 height 88
click at [1309, 79] on icon "button" at bounding box center [1309, 82] width 11 height 16
